Goal: Task Accomplishment & Management: Use online tool/utility

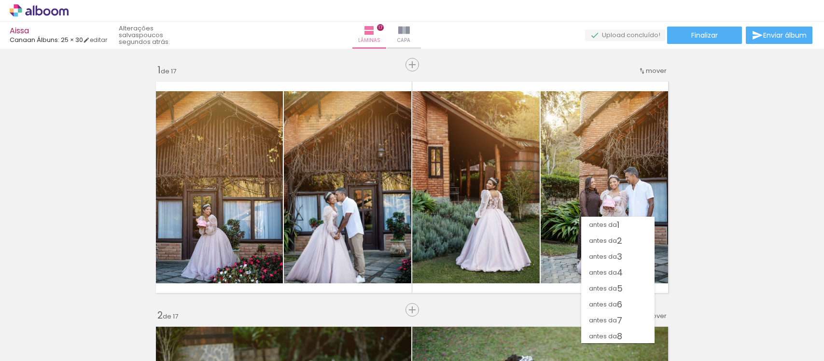
click at [609, 312] on span "antes da" at bounding box center [603, 320] width 28 height 16
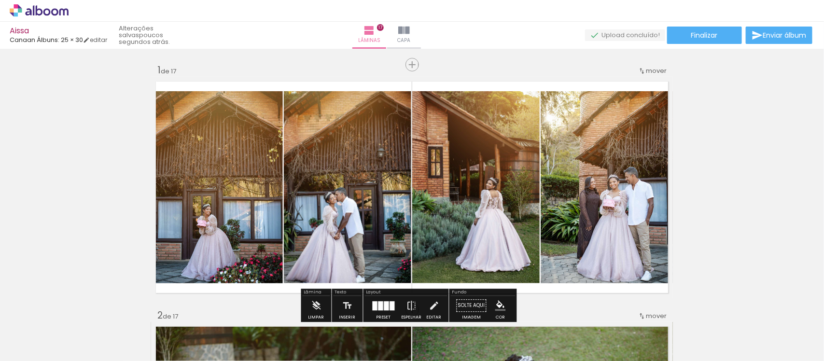
scroll to position [60, 0]
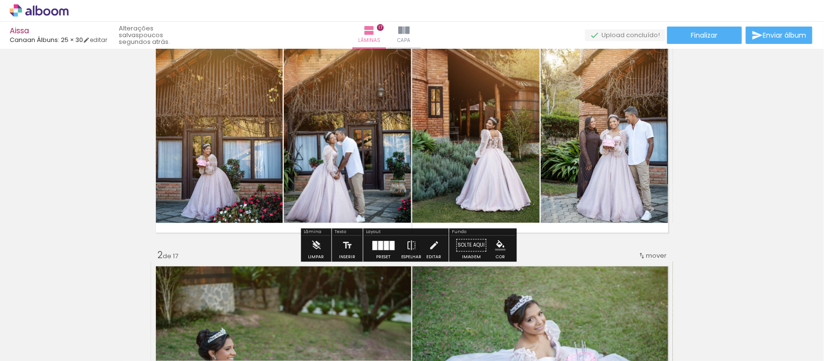
drag, startPoint x: 385, startPoint y: 250, endPoint x: 675, endPoint y: 117, distance: 319.2
click at [385, 250] on div at bounding box center [386, 245] width 5 height 9
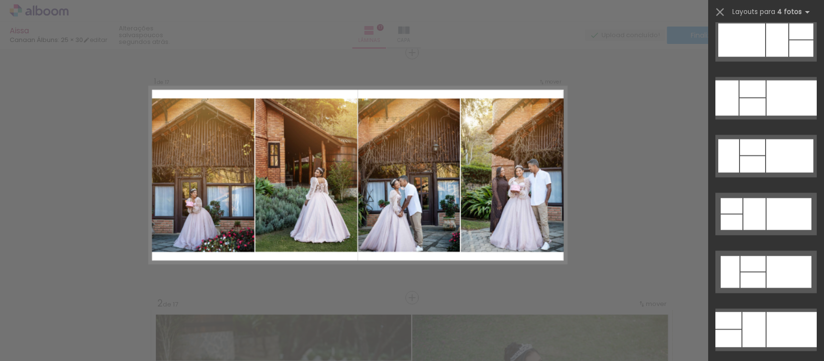
scroll to position [10197, 0]
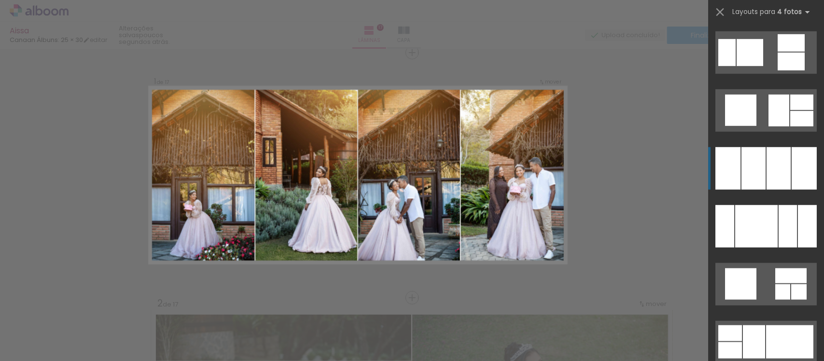
click at [757, 180] on div at bounding box center [754, 168] width 24 height 42
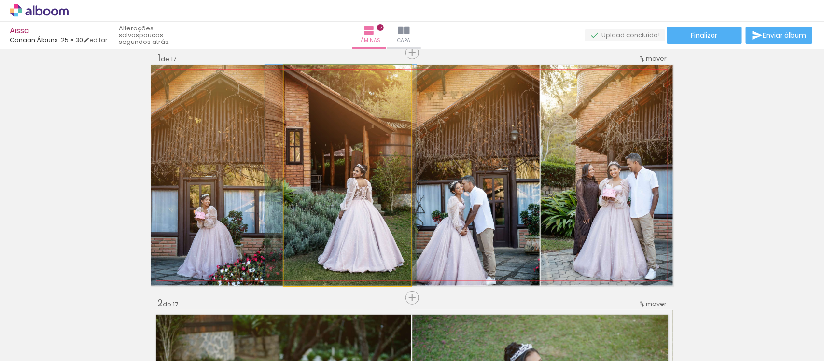
drag, startPoint x: 351, startPoint y: 218, endPoint x: 344, endPoint y: 216, distance: 6.9
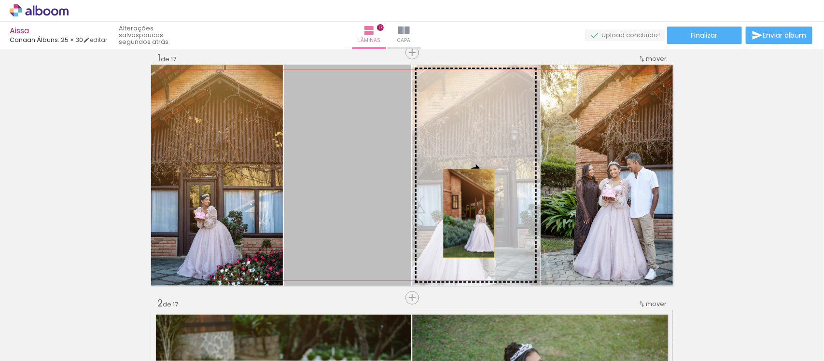
drag, startPoint x: 344, startPoint y: 216, endPoint x: 465, endPoint y: 213, distance: 120.3
click at [0, 0] on slot at bounding box center [0, 0] width 0 height 0
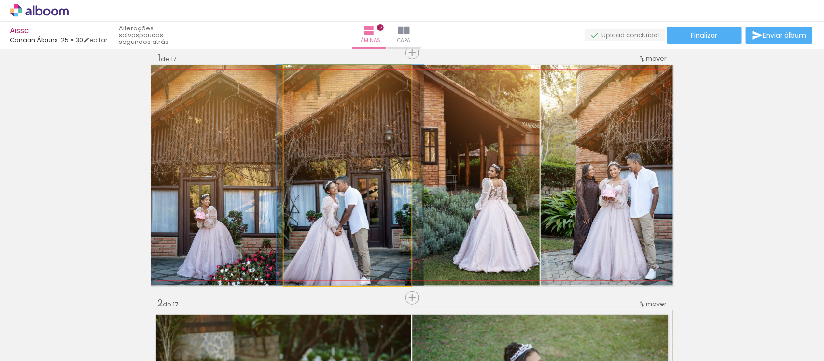
drag, startPoint x: 357, startPoint y: 218, endPoint x: 360, endPoint y: 214, distance: 5.2
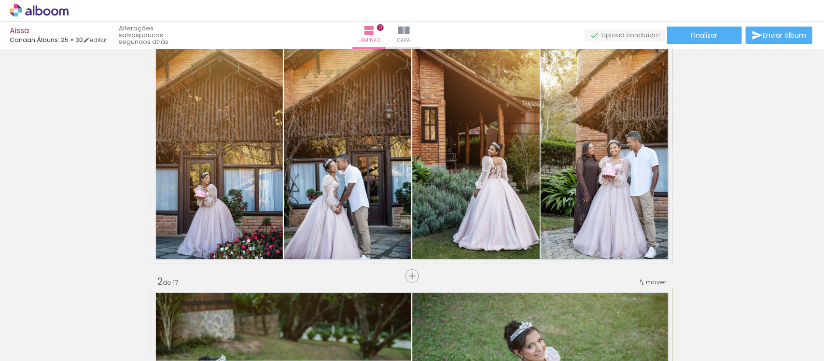
scroll to position [12, 0]
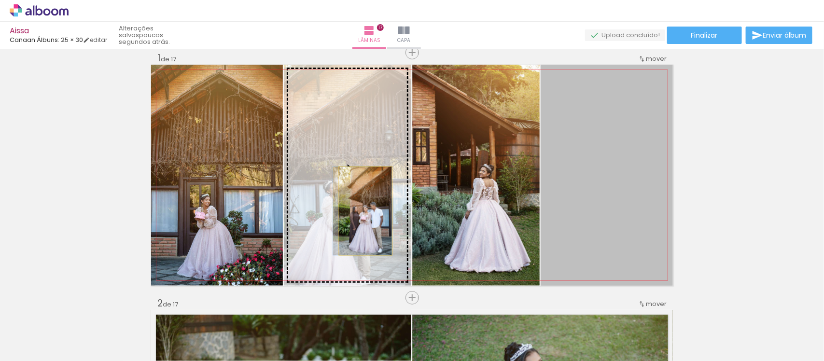
drag, startPoint x: 595, startPoint y: 211, endPoint x: 361, endPoint y: 211, distance: 233.7
click at [0, 0] on slot at bounding box center [0, 0] width 0 height 0
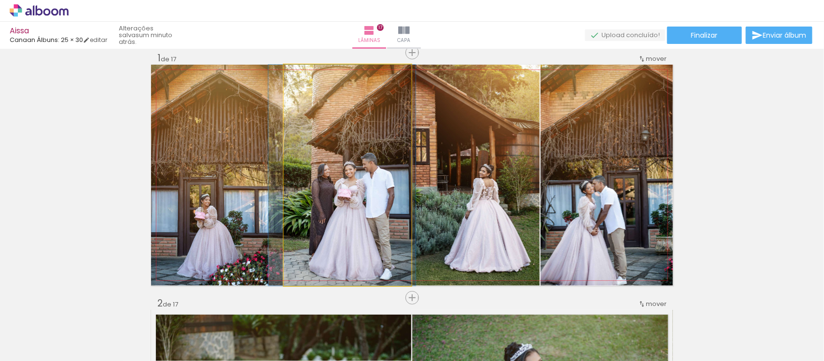
drag, startPoint x: 349, startPoint y: 224, endPoint x: 342, endPoint y: 223, distance: 6.8
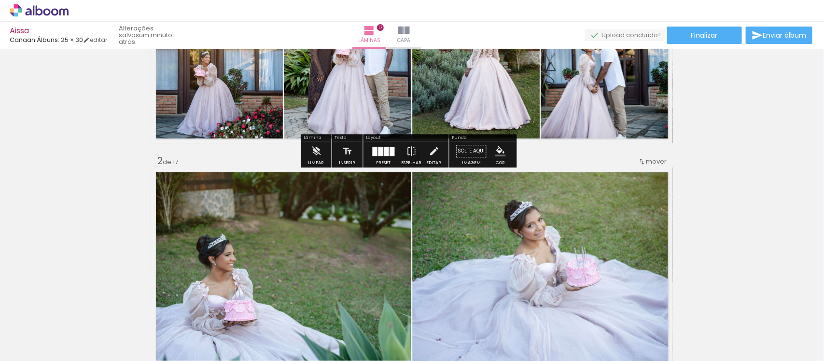
scroll to position [314, 0]
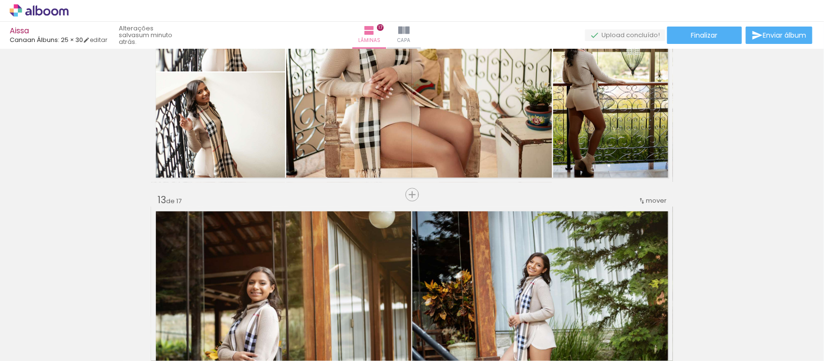
scroll to position [2909, 0]
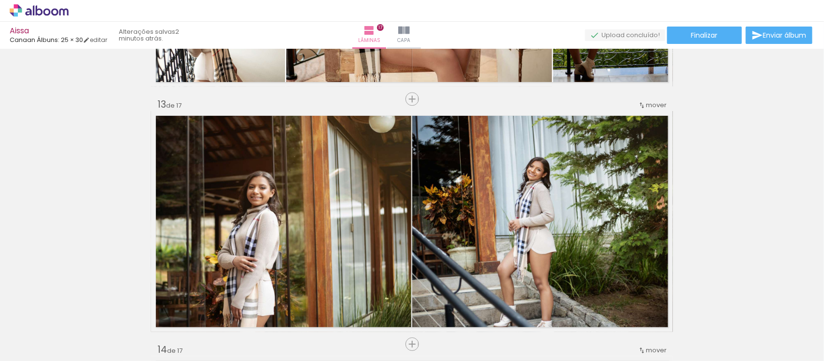
scroll to position [10197, 0]
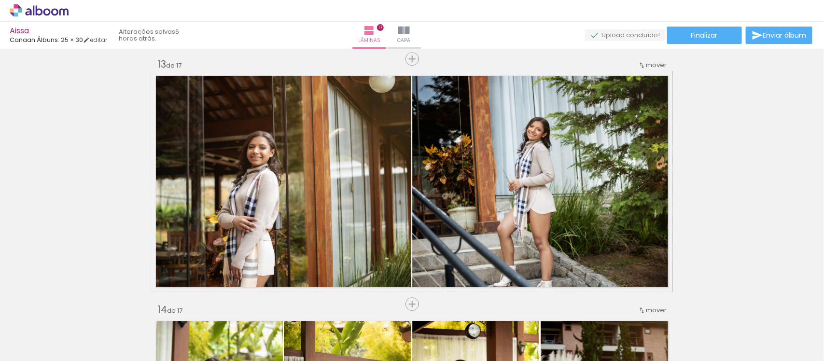
scroll to position [3018, 0]
